Goal: Information Seeking & Learning: Get advice/opinions

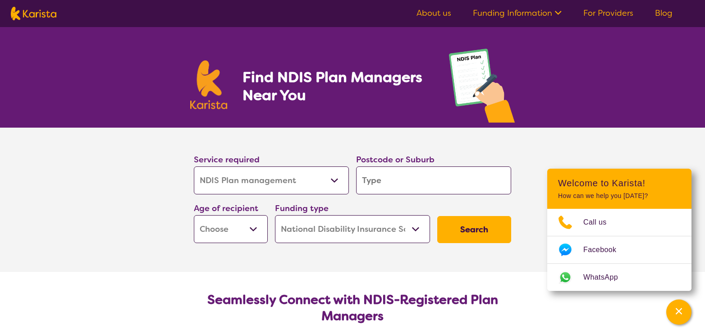
select select "NDIS Plan management"
select select "NDIS"
select select "NDIS Plan management"
select select "NDIS"
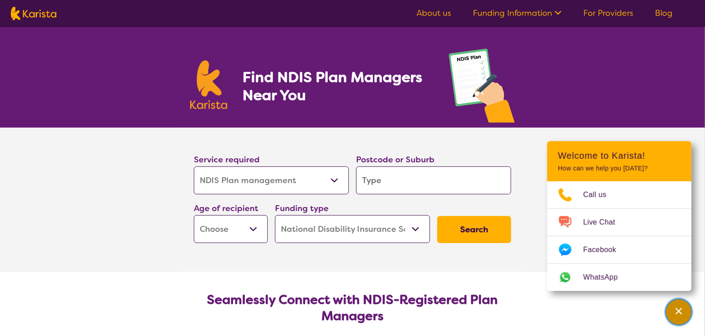
click at [679, 311] on icon "Channel Menu" at bounding box center [679, 311] width 6 height 6
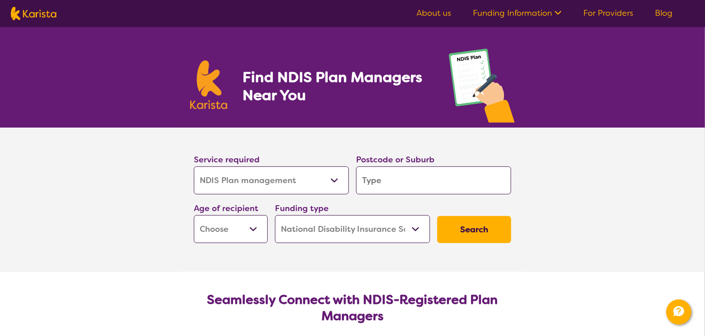
click at [413, 183] on input "search" at bounding box center [433, 180] width 155 height 28
type input "6"
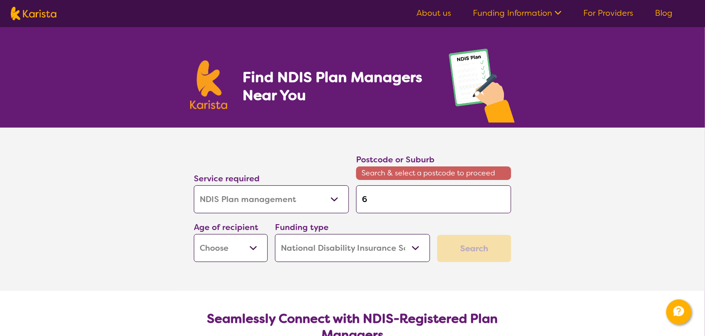
type input "60"
type input "603"
type input "6030"
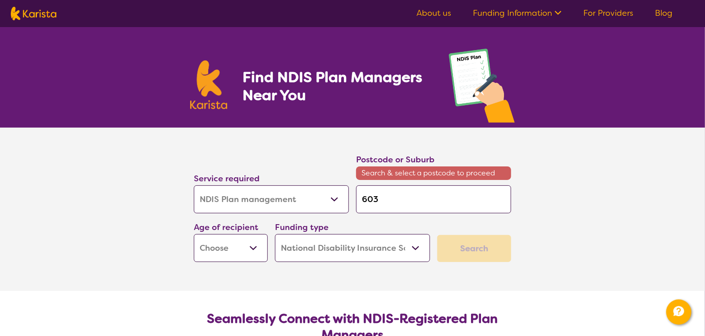
type input "6030"
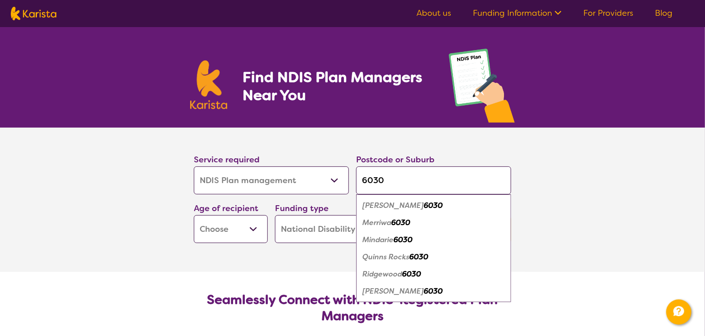
click at [404, 218] on em "6030" at bounding box center [400, 222] width 19 height 9
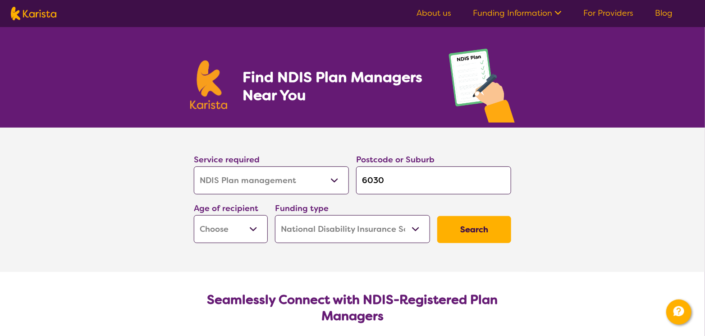
click at [402, 180] on input "6030" at bounding box center [433, 180] width 155 height 28
type input "603"
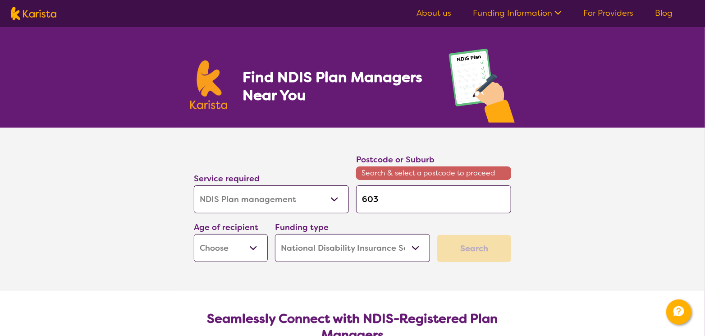
type input "60"
type input "6"
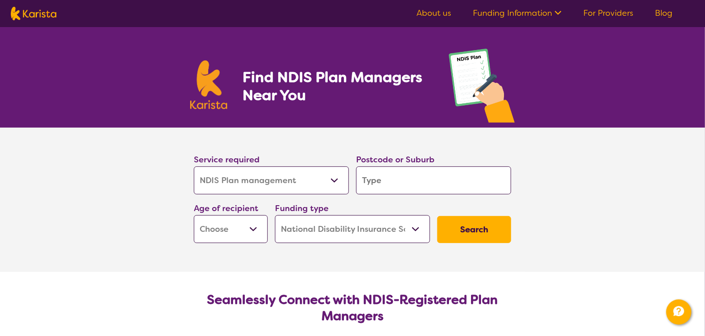
type input "6"
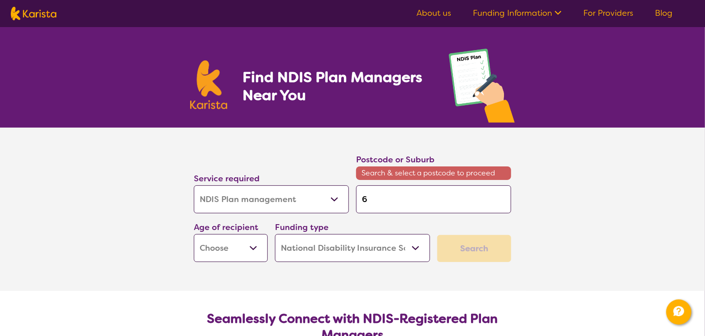
type input "60"
type input "603"
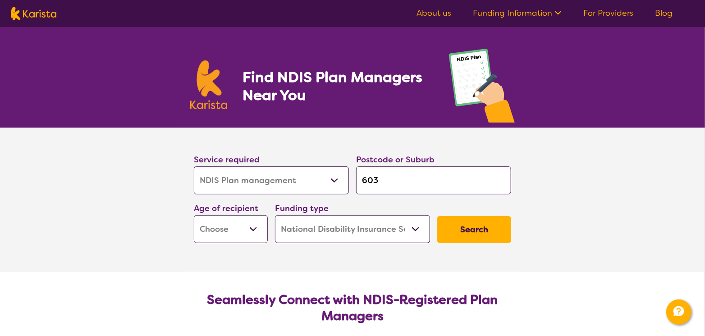
type input "6030"
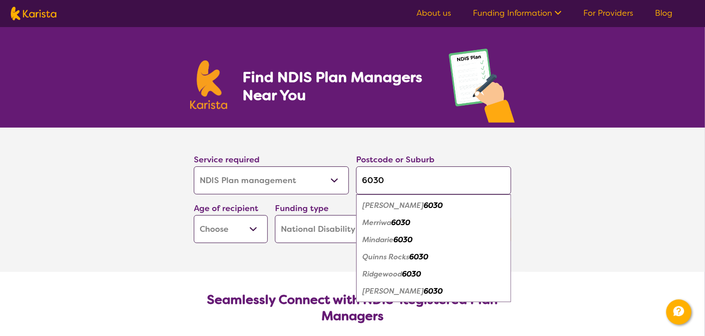
click at [374, 221] on em "Merriwa" at bounding box center [376, 222] width 29 height 9
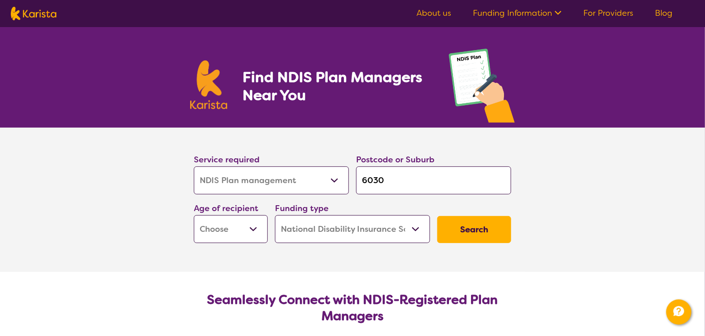
click at [118, 233] on section "Service required Allied Health Assistant Assessment ([MEDICAL_DATA] or [MEDICAL…" at bounding box center [352, 200] width 705 height 144
click at [250, 230] on select "Early Childhood - 0 to 9 Child - 10 to 11 Adolescent - 12 to 17 Adult - 18 to 6…" at bounding box center [231, 229] width 74 height 28
select select "CH"
click at [194, 215] on select "Early Childhood - 0 to 9 Child - 10 to 11 Adolescent - 12 to 17 Adult - 18 to 6…" at bounding box center [231, 229] width 74 height 28
select select "CH"
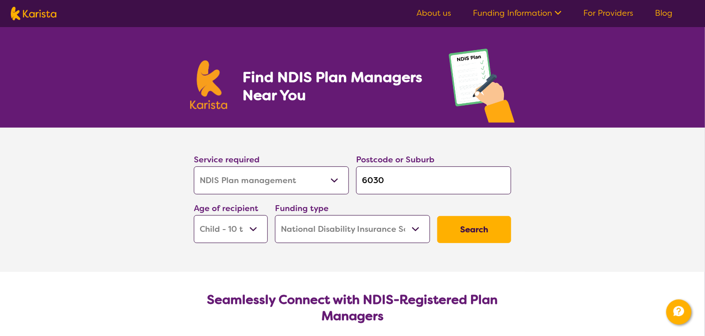
click at [133, 235] on section "Service required Allied Health Assistant Assessment ([MEDICAL_DATA] or [MEDICAL…" at bounding box center [352, 200] width 705 height 144
click at [419, 231] on select "Home Care Package (HCP) National Disability Insurance Scheme (NDIS) I don't know" at bounding box center [352, 229] width 155 height 28
click at [275, 215] on select "Home Care Package (HCP) National Disability Insurance Scheme (NDIS) I don't know" at bounding box center [352, 229] width 155 height 28
click at [470, 228] on button "Search" at bounding box center [474, 229] width 74 height 27
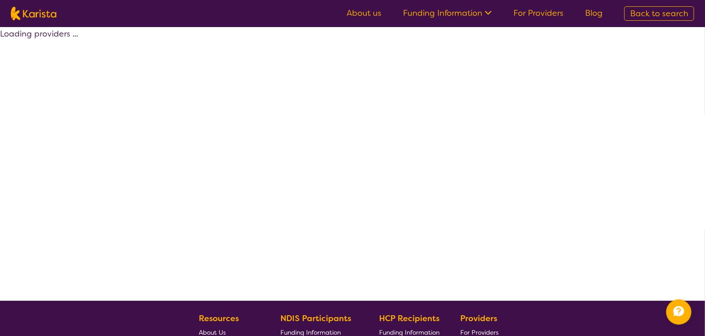
select select "by_score"
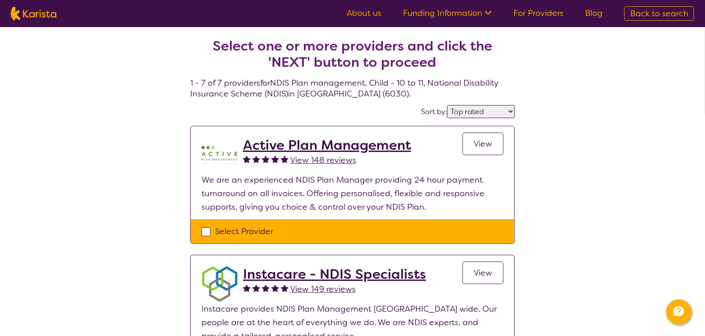
click at [374, 141] on h2 "Active Plan Management" at bounding box center [327, 145] width 168 height 16
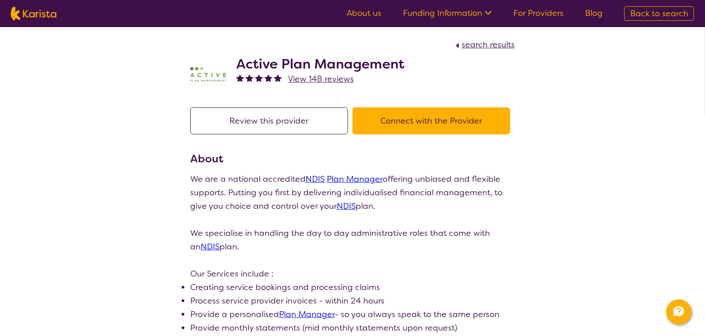
click at [320, 76] on span "View 148 reviews" at bounding box center [321, 78] width 66 height 11
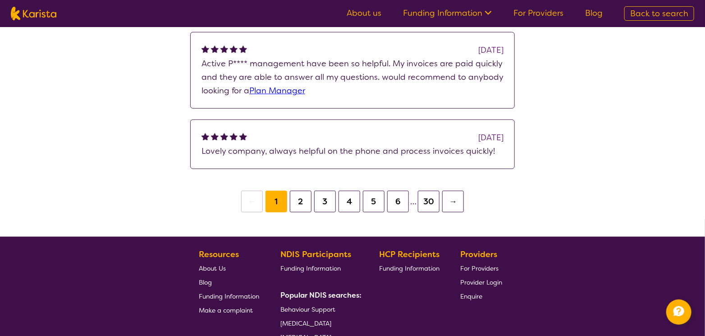
scroll to position [361, 0]
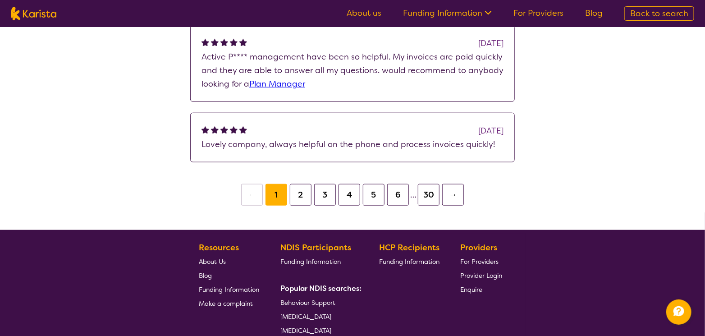
click at [294, 197] on button "2" at bounding box center [301, 195] width 22 height 22
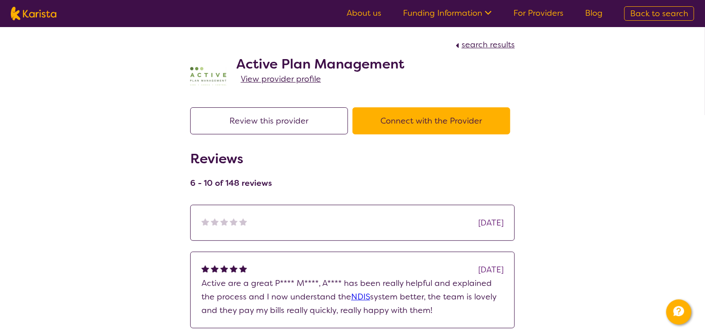
click at [297, 79] on span "View provider profile" at bounding box center [281, 78] width 80 height 11
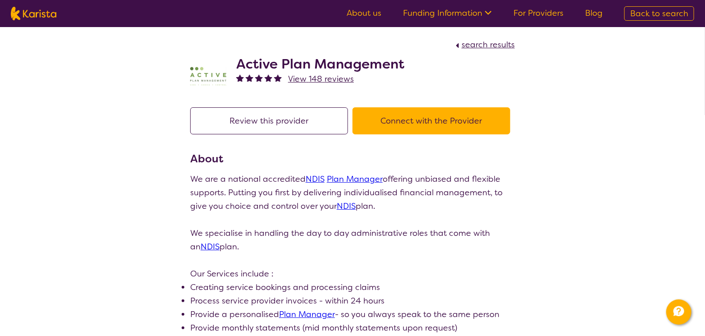
click at [471, 123] on button "Connect with the Provider" at bounding box center [431, 120] width 158 height 27
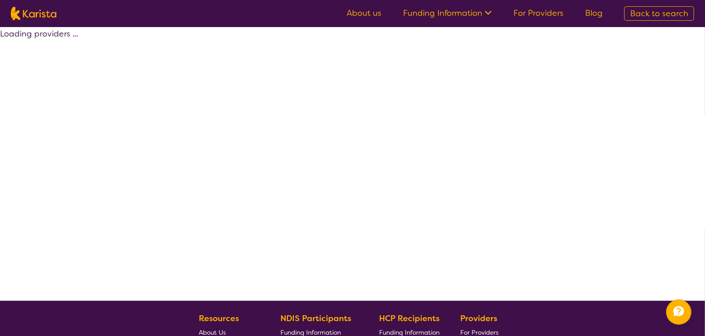
select select "by_score"
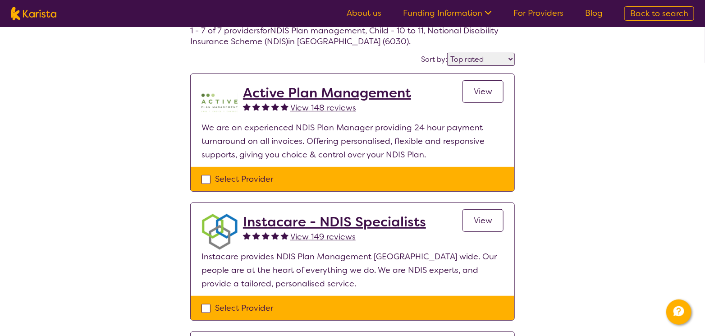
scroll to position [135, 0]
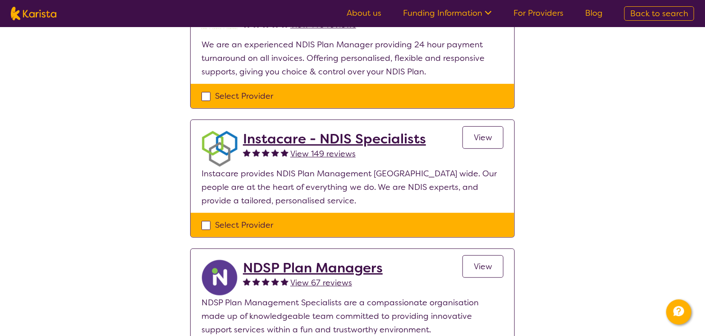
click at [483, 135] on span "View" at bounding box center [483, 137] width 18 height 11
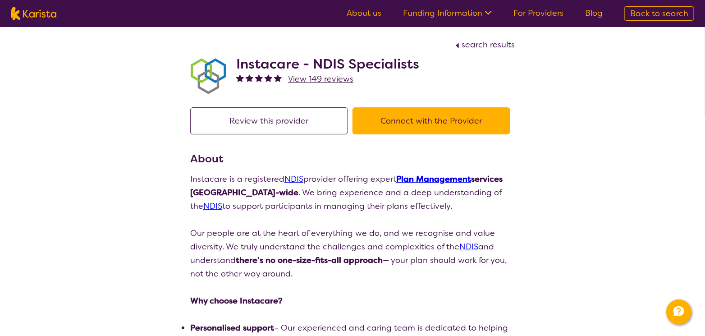
click at [312, 78] on span "View 149 reviews" at bounding box center [320, 78] width 65 height 11
select select "by_score"
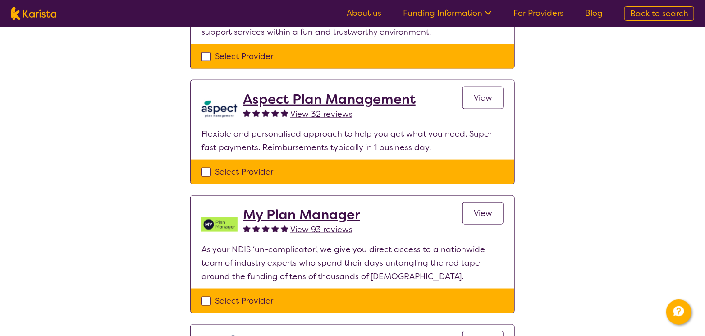
scroll to position [270, 0]
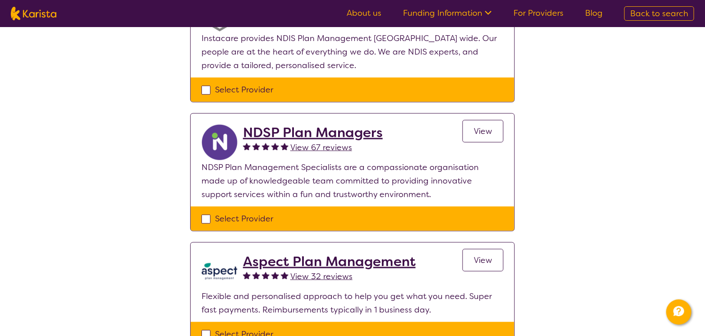
click at [372, 13] on link "About us" at bounding box center [364, 13] width 35 height 11
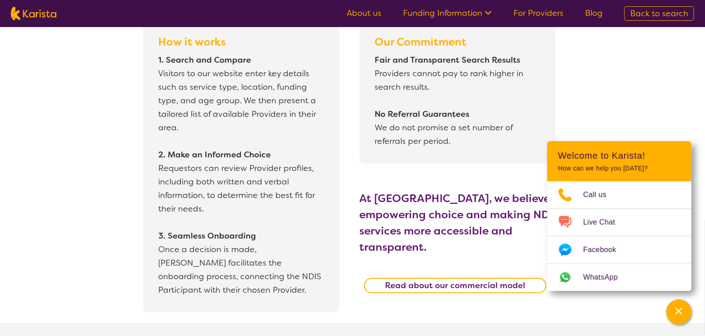
scroll to position [992, 0]
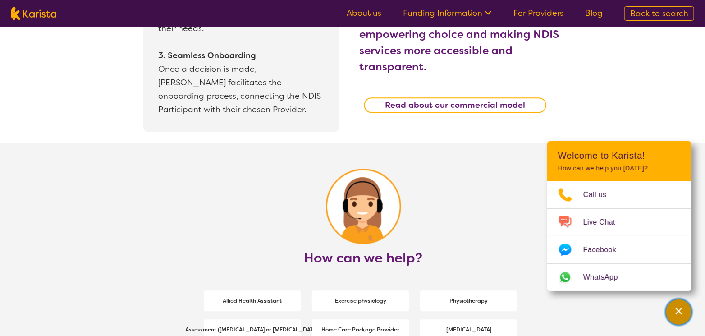
click at [678, 313] on icon "Channel Menu" at bounding box center [678, 310] width 9 height 9
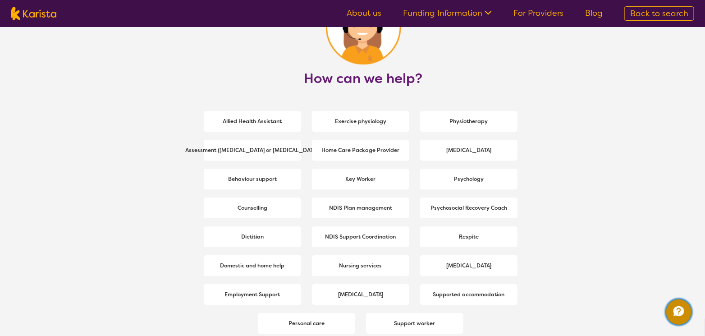
scroll to position [1172, 0]
